Goal: Transaction & Acquisition: Purchase product/service

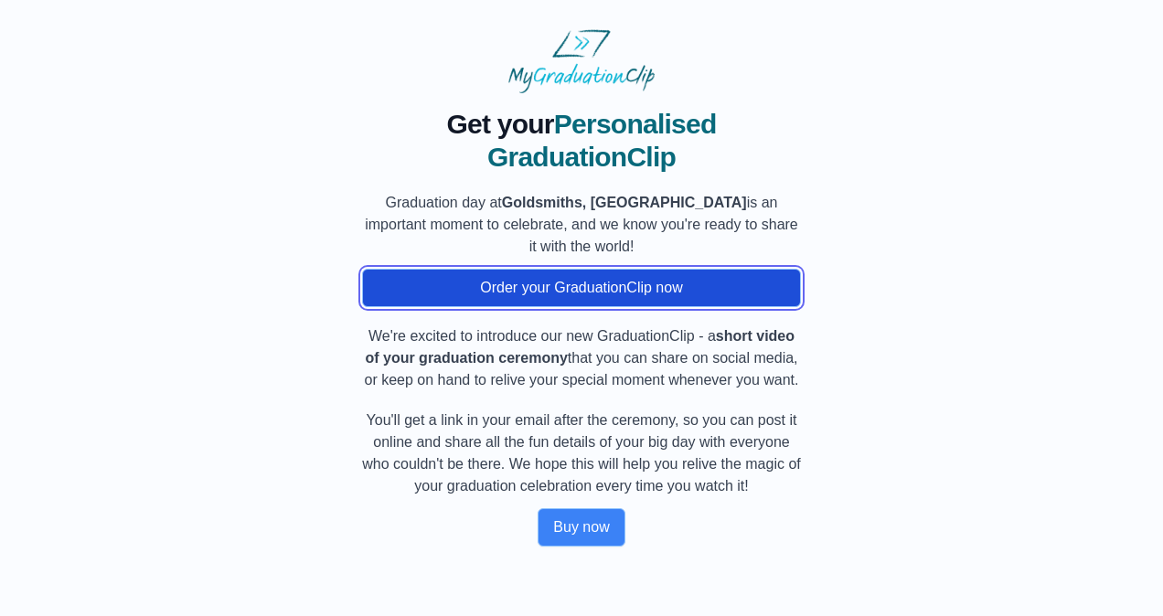
click at [600, 291] on button "Order your GraduationClip now" at bounding box center [581, 288] width 439 height 38
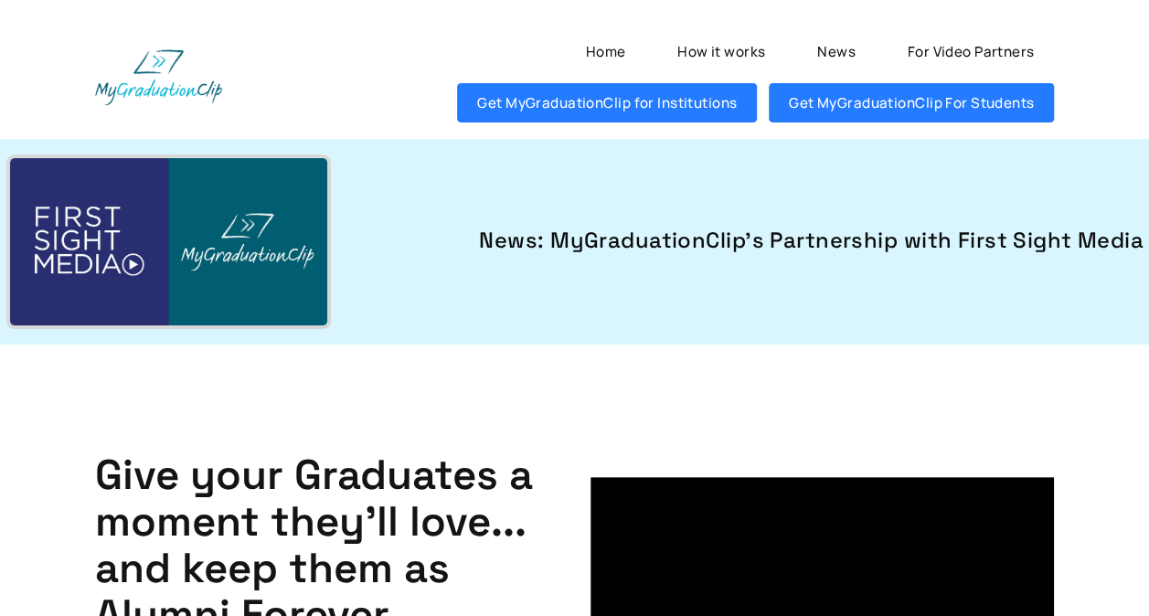
drag, startPoint x: 597, startPoint y: 459, endPoint x: 574, endPoint y: 66, distance: 393.7
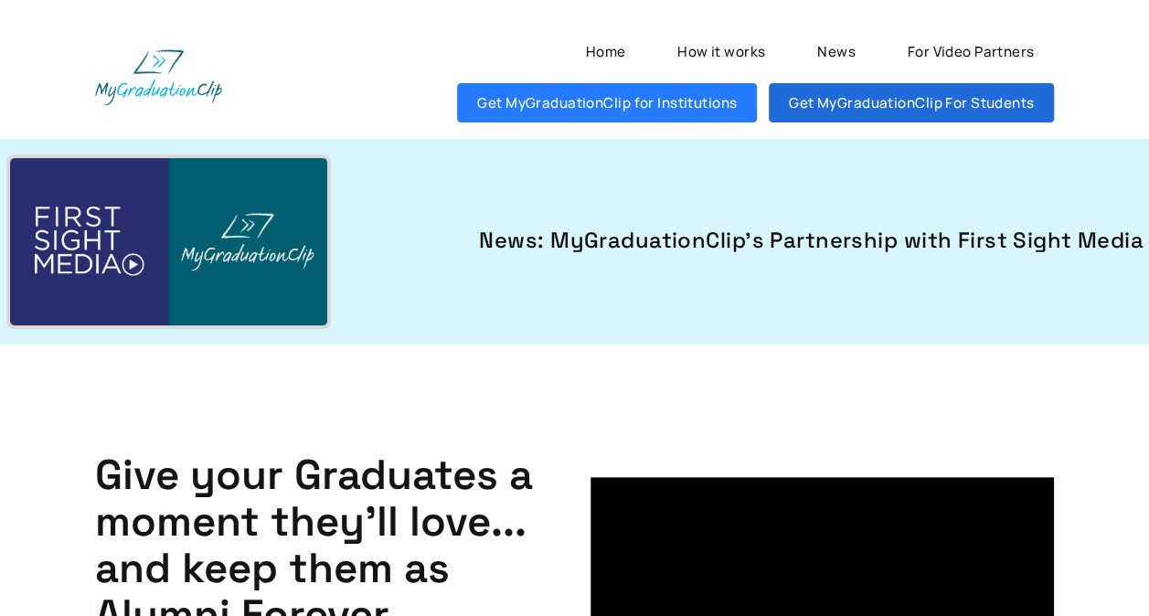
click at [826, 103] on link "Get MyGraduationClip For Students" at bounding box center [911, 102] width 285 height 39
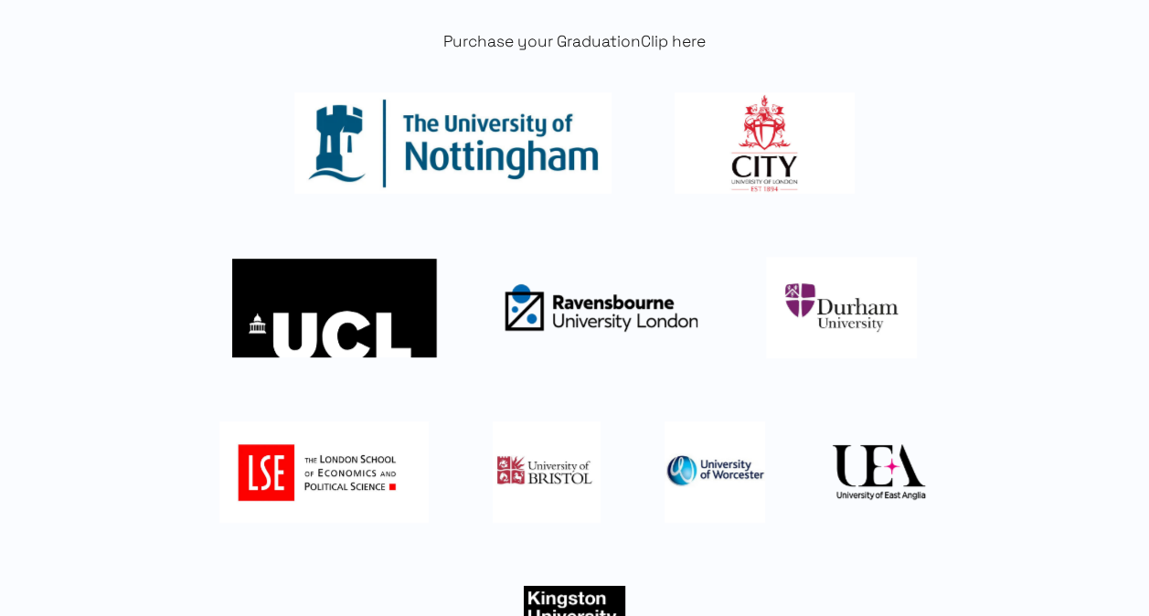
scroll to position [183, 0]
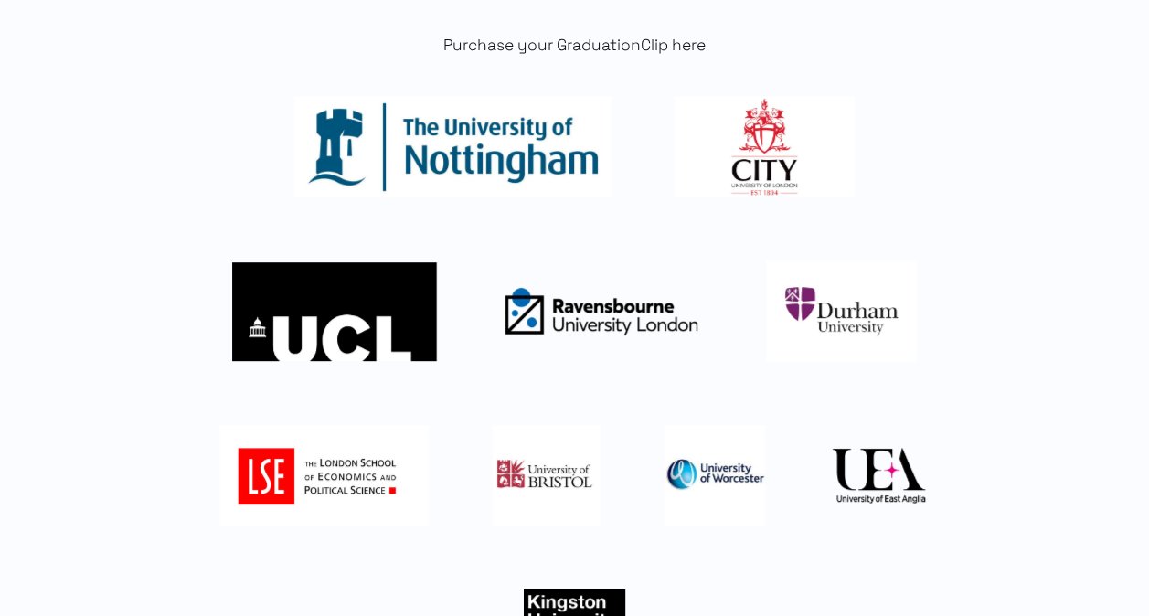
click at [768, 133] on img at bounding box center [765, 146] width 180 height 101
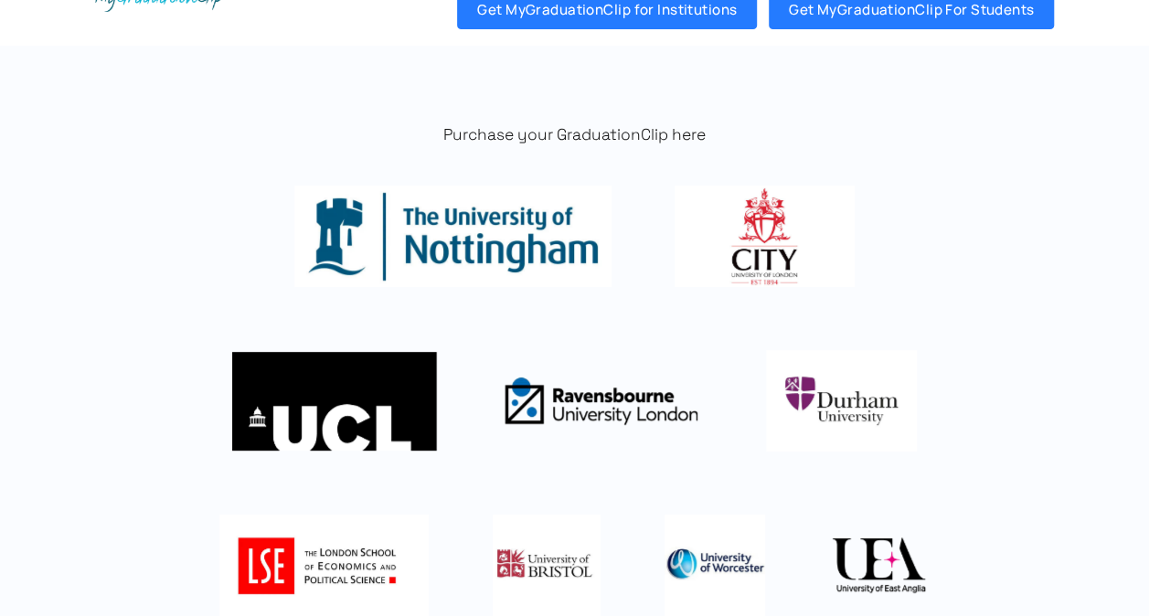
scroll to position [0, 0]
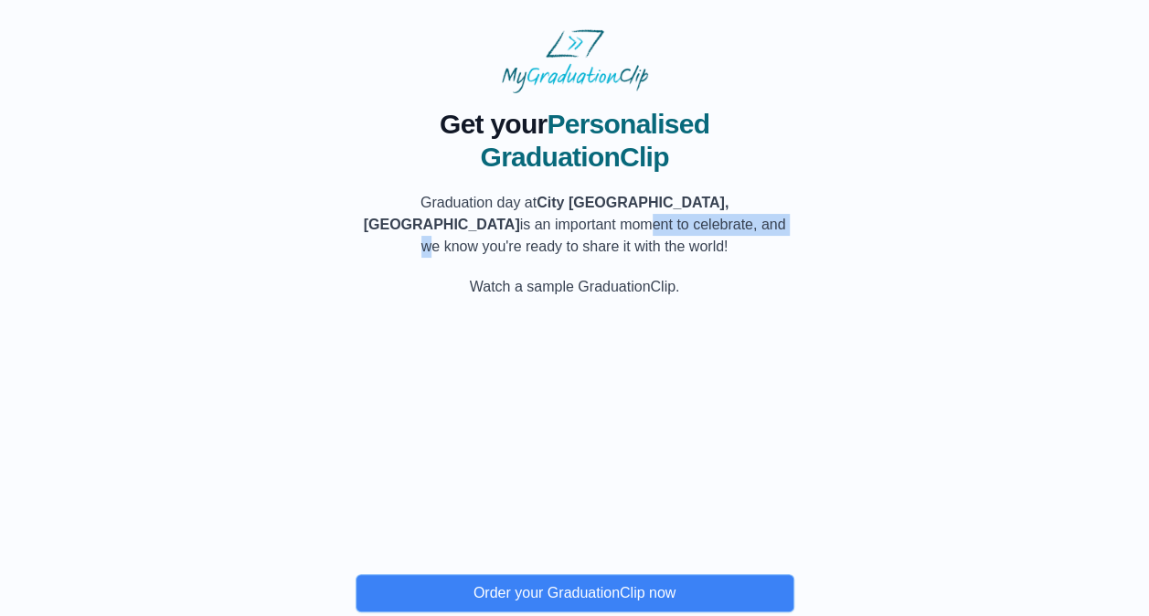
drag, startPoint x: 446, startPoint y: 219, endPoint x: 600, endPoint y: 220, distance: 154.5
click at [600, 220] on p "Graduation day at [GEOGRAPHIC_DATA], [GEOGRAPHIC_DATA] is an important moment t…" at bounding box center [575, 225] width 439 height 66
click at [609, 220] on p "Graduation day at [GEOGRAPHIC_DATA], [GEOGRAPHIC_DATA] is an important moment t…" at bounding box center [575, 225] width 439 height 66
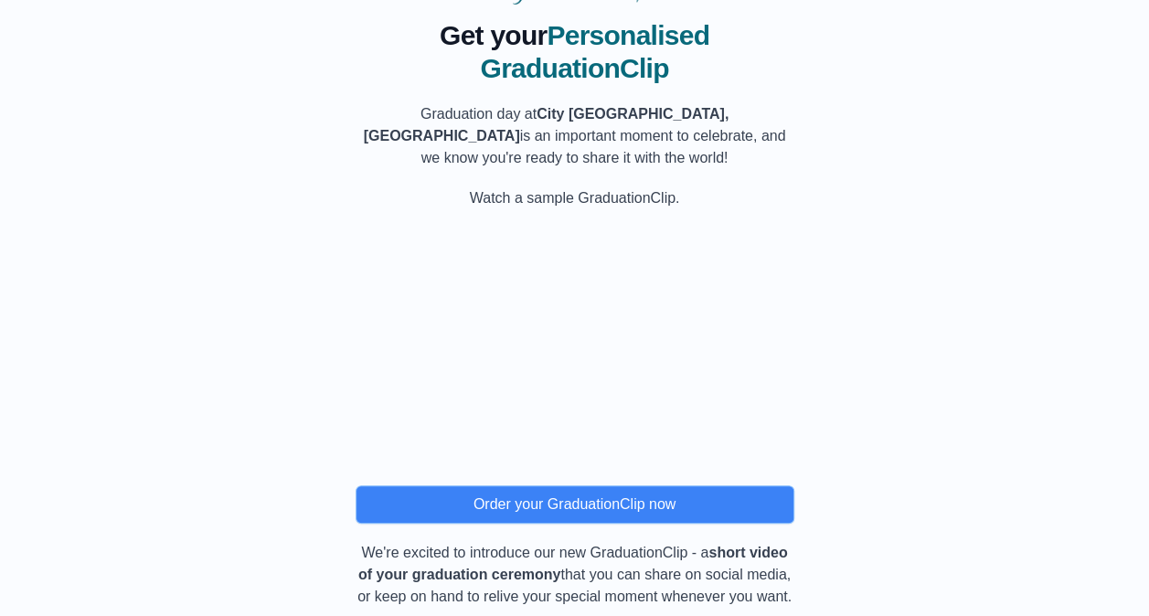
scroll to position [263, 0]
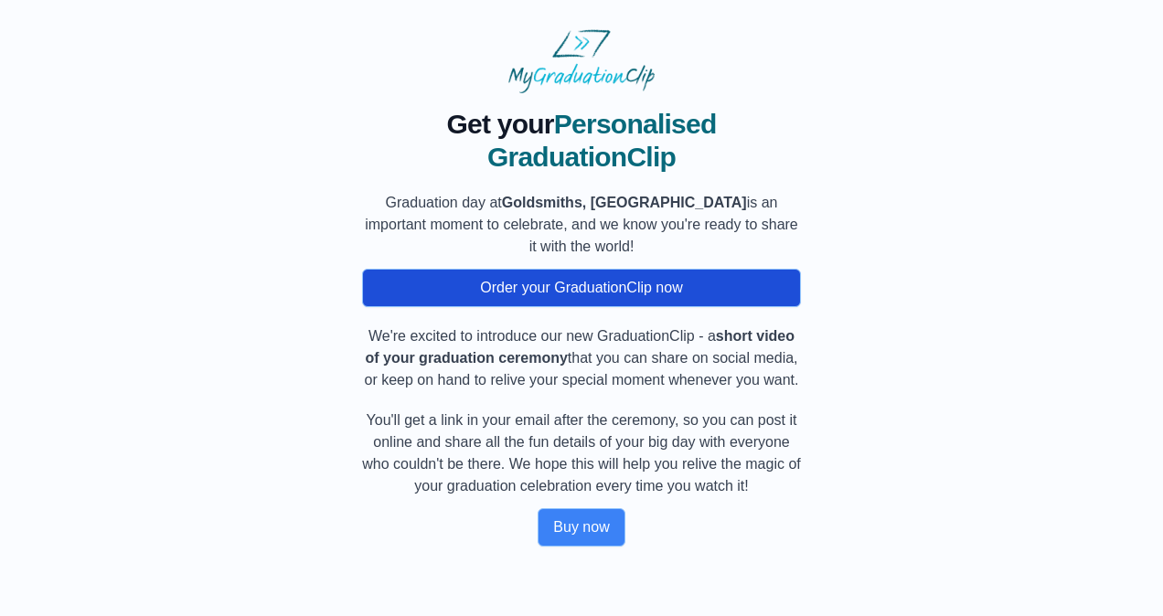
drag, startPoint x: 843, startPoint y: 285, endPoint x: 435, endPoint y: 285, distance: 407.6
click at [435, 285] on div "Get your Personalised GraduationClip Graduation day at [GEOGRAPHIC_DATA], [GEOG…" at bounding box center [581, 319] width 1104 height 453
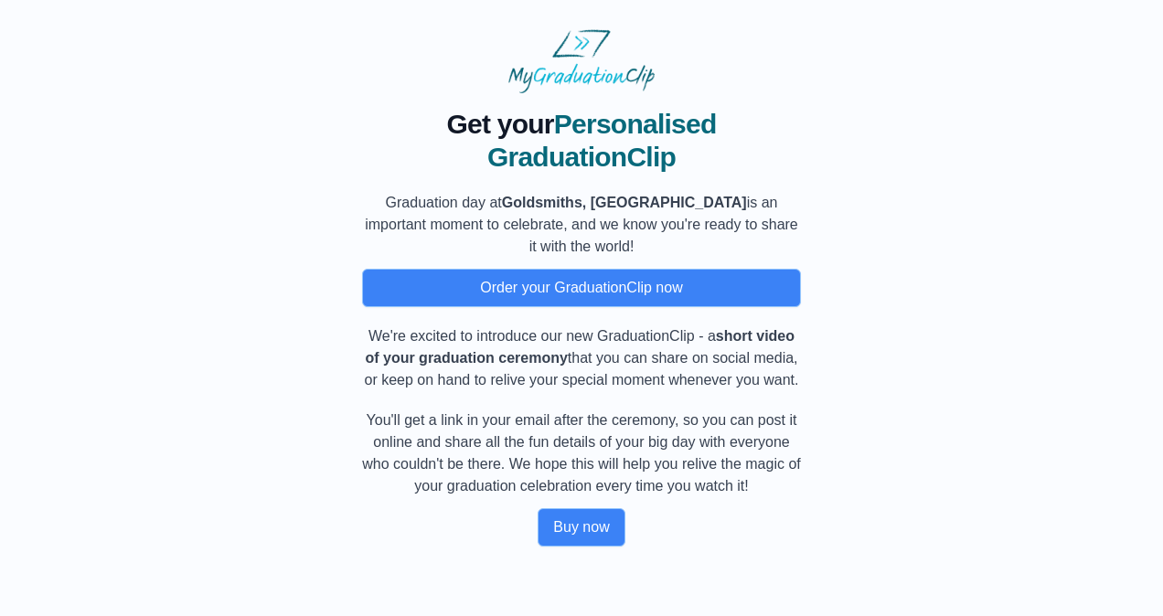
copy button "Order your GraduationClip now"
